Goal: Task Accomplishment & Management: Use online tool/utility

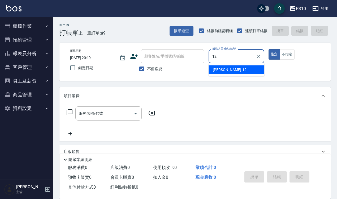
type input "[PERSON_NAME]-12"
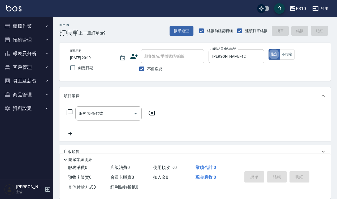
type button "true"
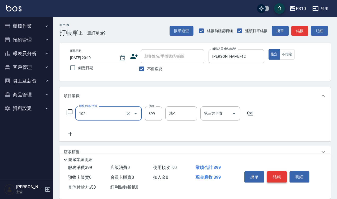
type input "SPA洗髮399(102)"
click at [280, 172] on button "結帳" at bounding box center [277, 176] width 20 height 11
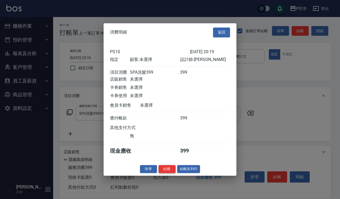
click at [169, 170] on button "結帳" at bounding box center [167, 169] width 17 height 8
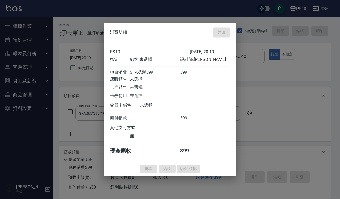
type input "[DATE] 20:51"
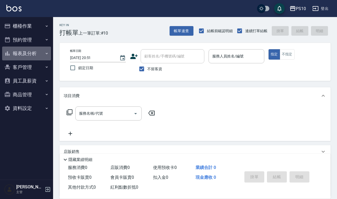
click at [34, 50] on button "報表及分析" at bounding box center [26, 53] width 49 height 14
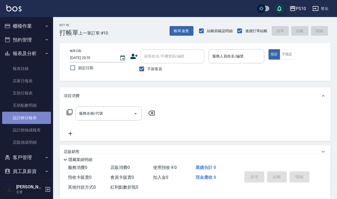
click at [33, 119] on link "設計師日報表" at bounding box center [26, 118] width 49 height 12
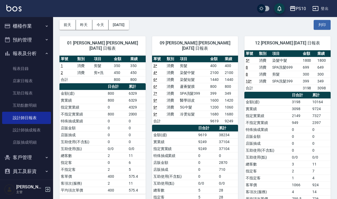
scroll to position [33, 0]
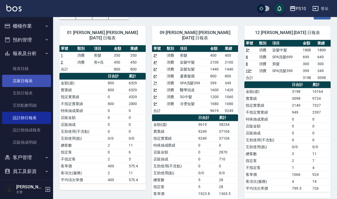
click at [37, 80] on link "店家日報表" at bounding box center [26, 81] width 49 height 12
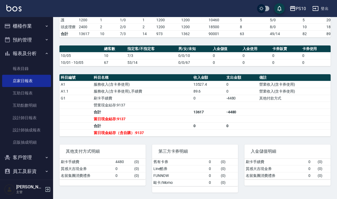
scroll to position [117, 0]
